Goal: Find specific page/section: Find specific page/section

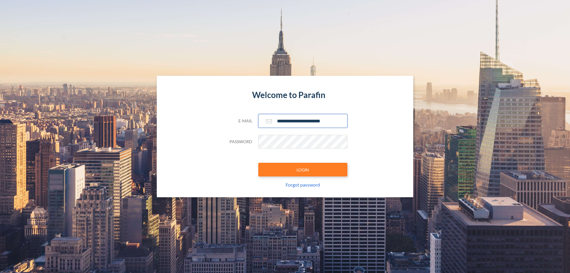
type input "**********"
click at [303, 169] on button "LOGIN" at bounding box center [302, 170] width 89 height 14
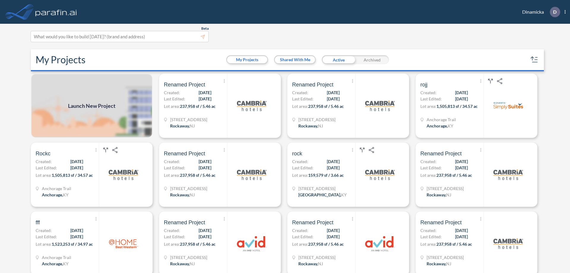
scroll to position [1, 0]
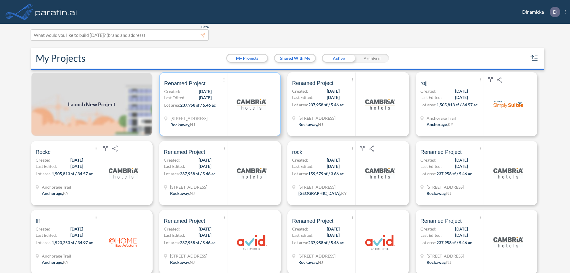
click at [219, 104] on p "Lot area: 237,958 sf / 5.46 ac" at bounding box center [195, 106] width 63 height 9
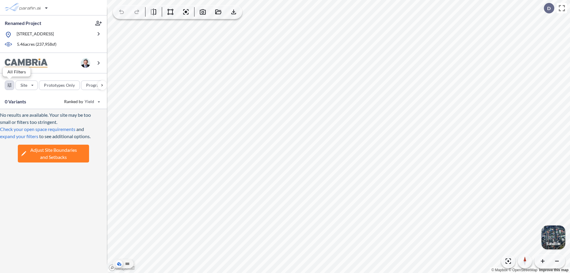
click at [9, 85] on div "button" at bounding box center [9, 85] width 9 height 9
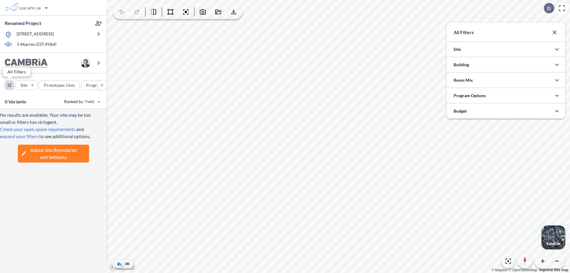
scroll to position [296673, 296554]
click at [557, 65] on icon "button" at bounding box center [556, 64] width 7 height 7
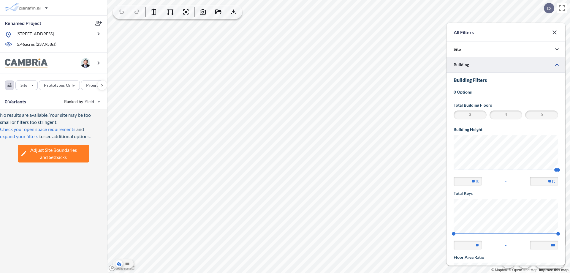
scroll to position [103, 0]
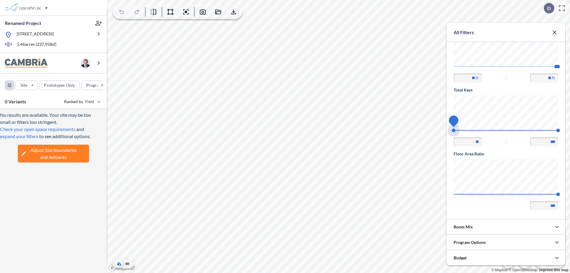
drag, startPoint x: 453, startPoint y: 130, endPoint x: 558, endPoint y: 130, distance: 104.4
click at [558, 130] on span "74 140" at bounding box center [505, 132] width 104 height 4
type input "***"
